Goal: Information Seeking & Learning: Learn about a topic

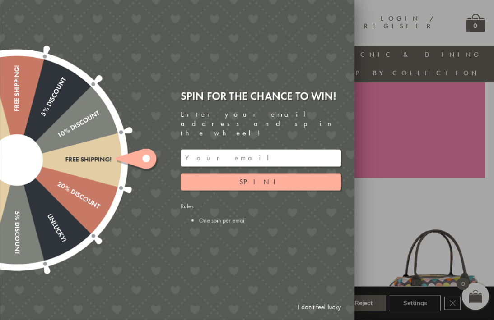
scroll to position [186, 0]
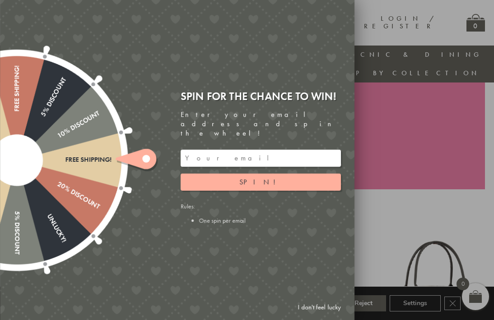
click at [322, 316] on link "I don't feel lucky" at bounding box center [319, 307] width 52 height 17
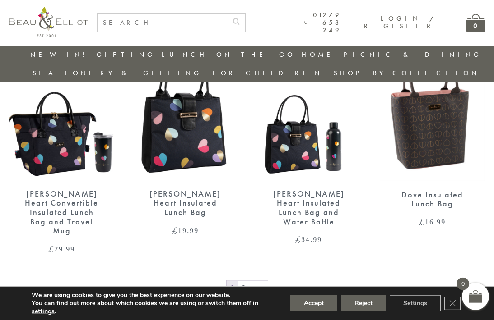
scroll to position [1335, 0]
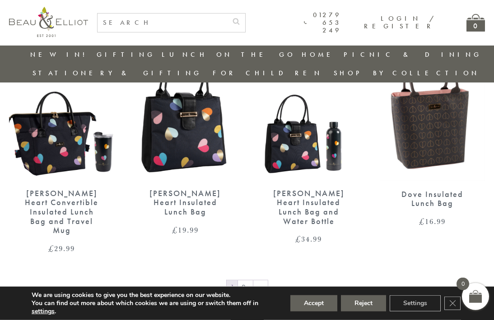
click at [261, 281] on link "→" at bounding box center [260, 288] width 14 height 14
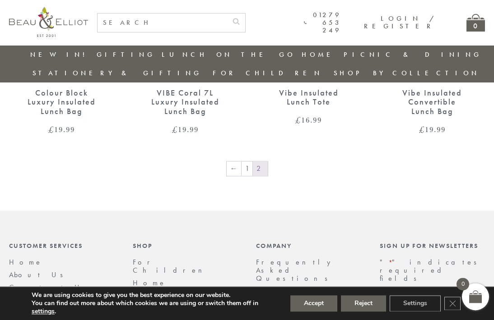
scroll to position [701, 0]
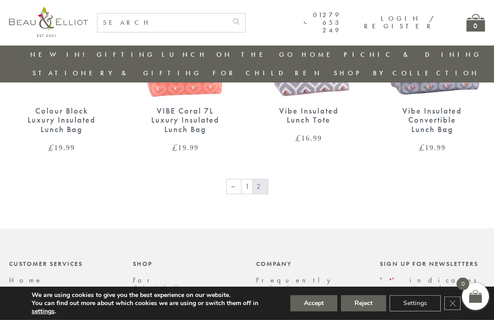
click at [246, 180] on link "1" at bounding box center [246, 187] width 11 height 14
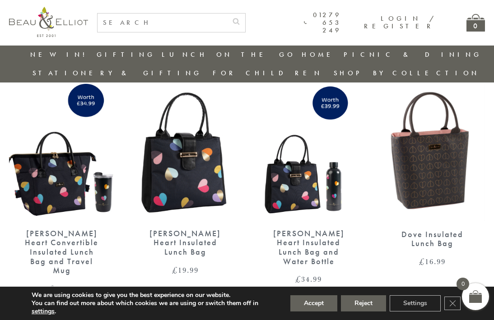
scroll to position [1274, 0]
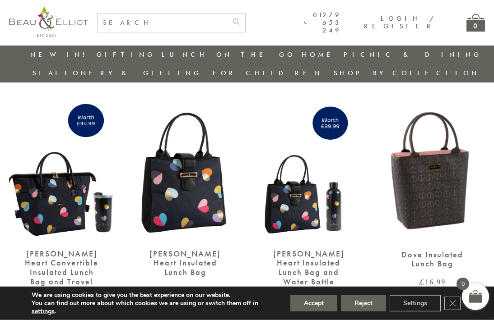
click at [447, 183] on img at bounding box center [433, 172] width 106 height 137
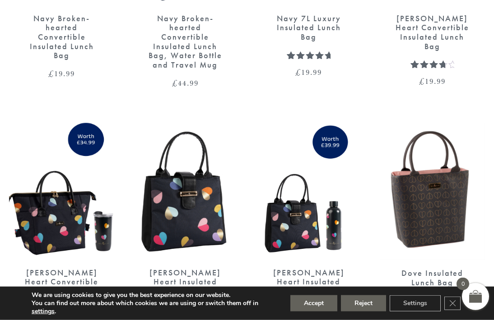
scroll to position [0, 0]
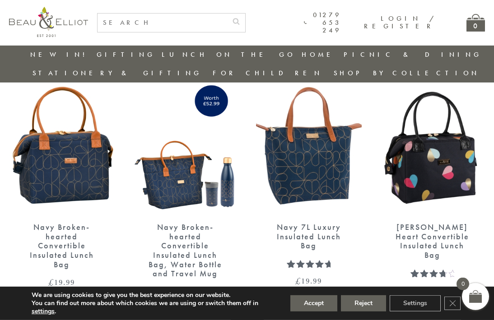
click at [48, 129] on img at bounding box center [62, 146] width 106 height 136
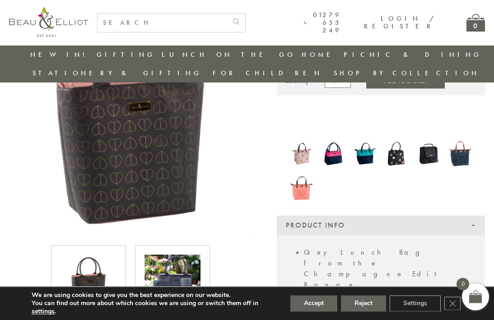
scroll to position [123, 0]
click at [182, 271] on img at bounding box center [172, 283] width 56 height 56
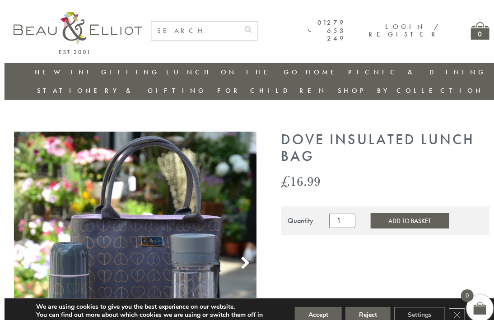
scroll to position [0, 0]
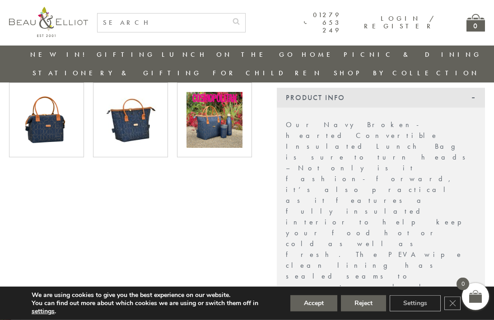
scroll to position [288, 0]
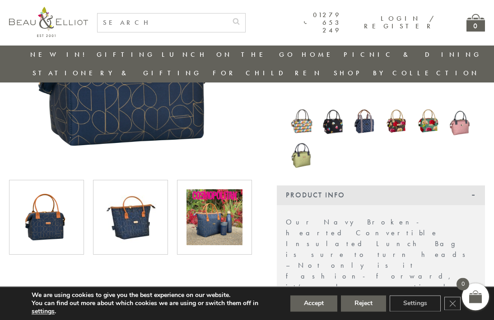
scroll to position [156, 0]
